Goal: Information Seeking & Learning: Find specific fact

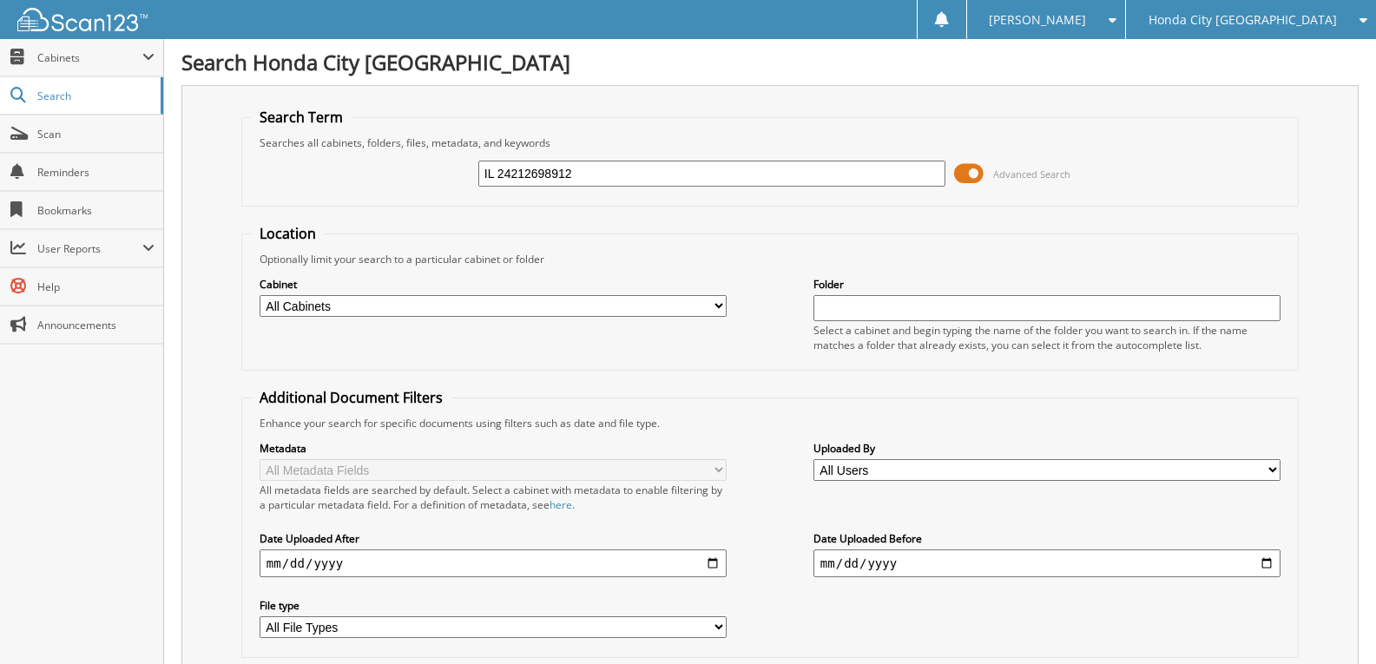
type input "IL 24212698912"
click at [499, 171] on input "IL 24212698912" at bounding box center [711, 174] width 467 height 26
click at [582, 175] on input "24212698912" at bounding box center [711, 174] width 467 height 26
type input "24212698912"
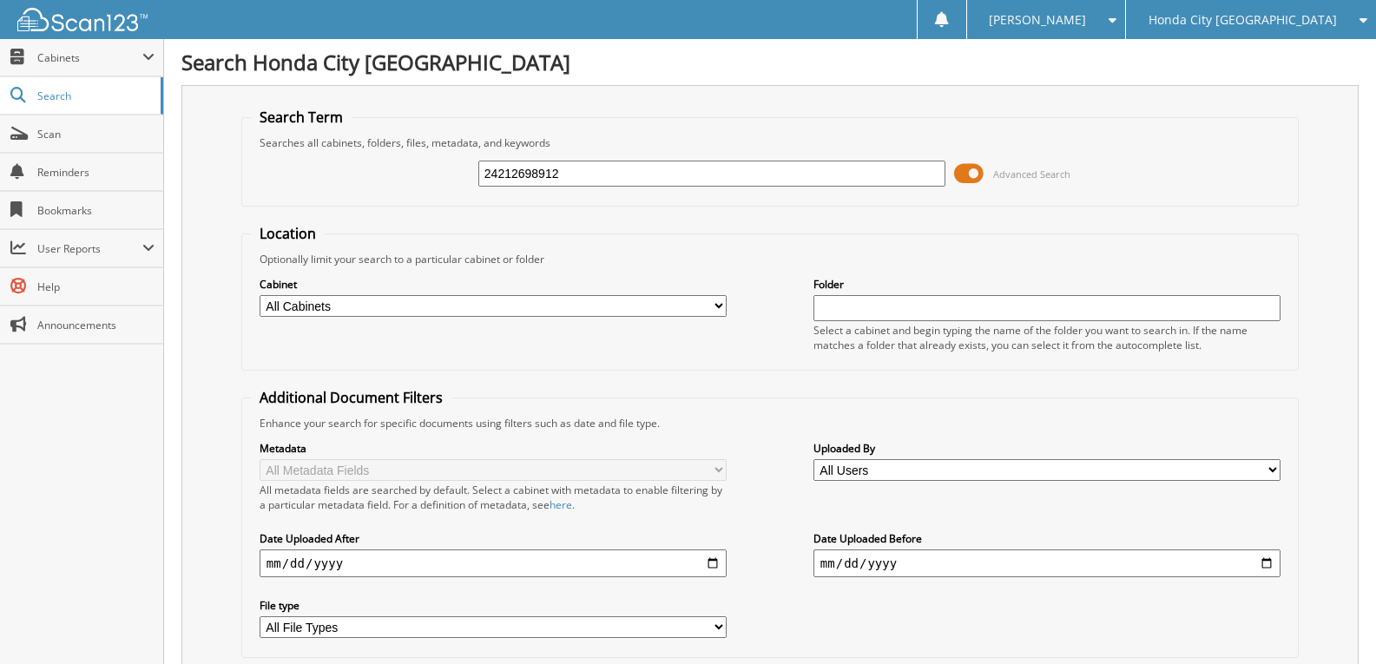
click at [1303, 34] on div "Honda City [GEOGRAPHIC_DATA]" at bounding box center [1250, 19] width 233 height 39
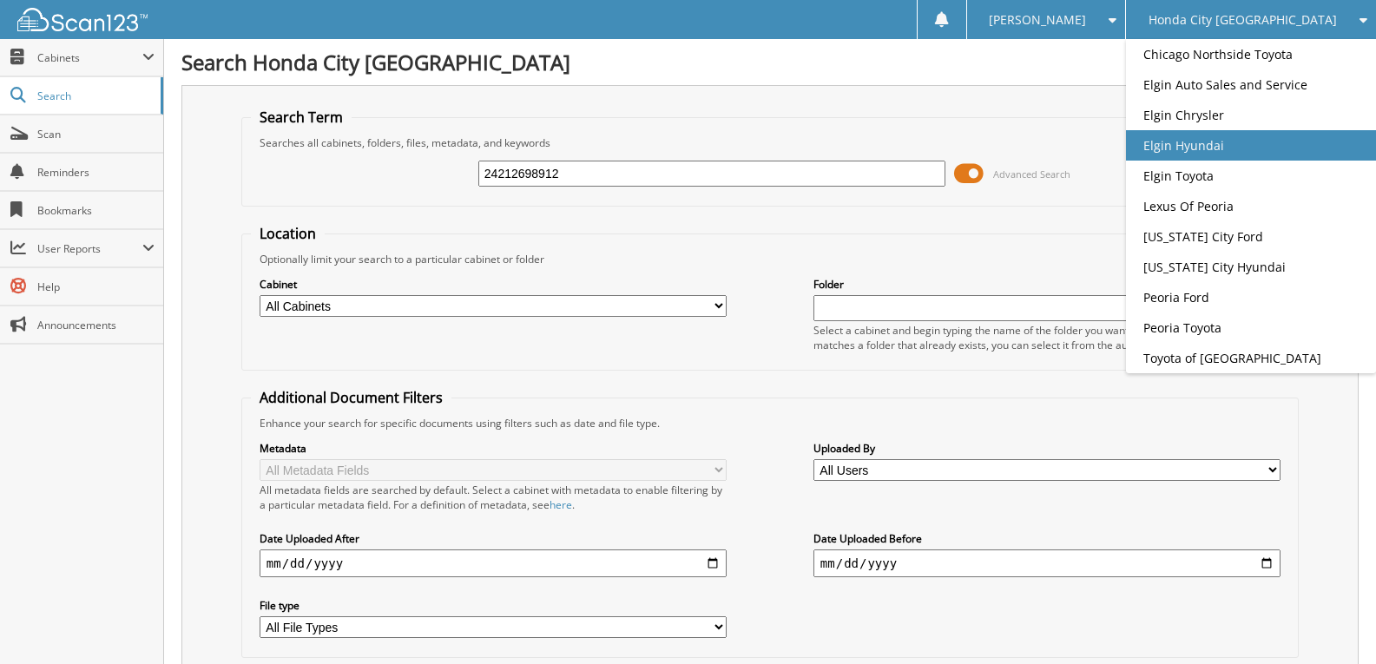
click at [1287, 161] on link "Elgin Hyundai" at bounding box center [1251, 145] width 250 height 30
